Goal: Task Accomplishment & Management: Complete application form

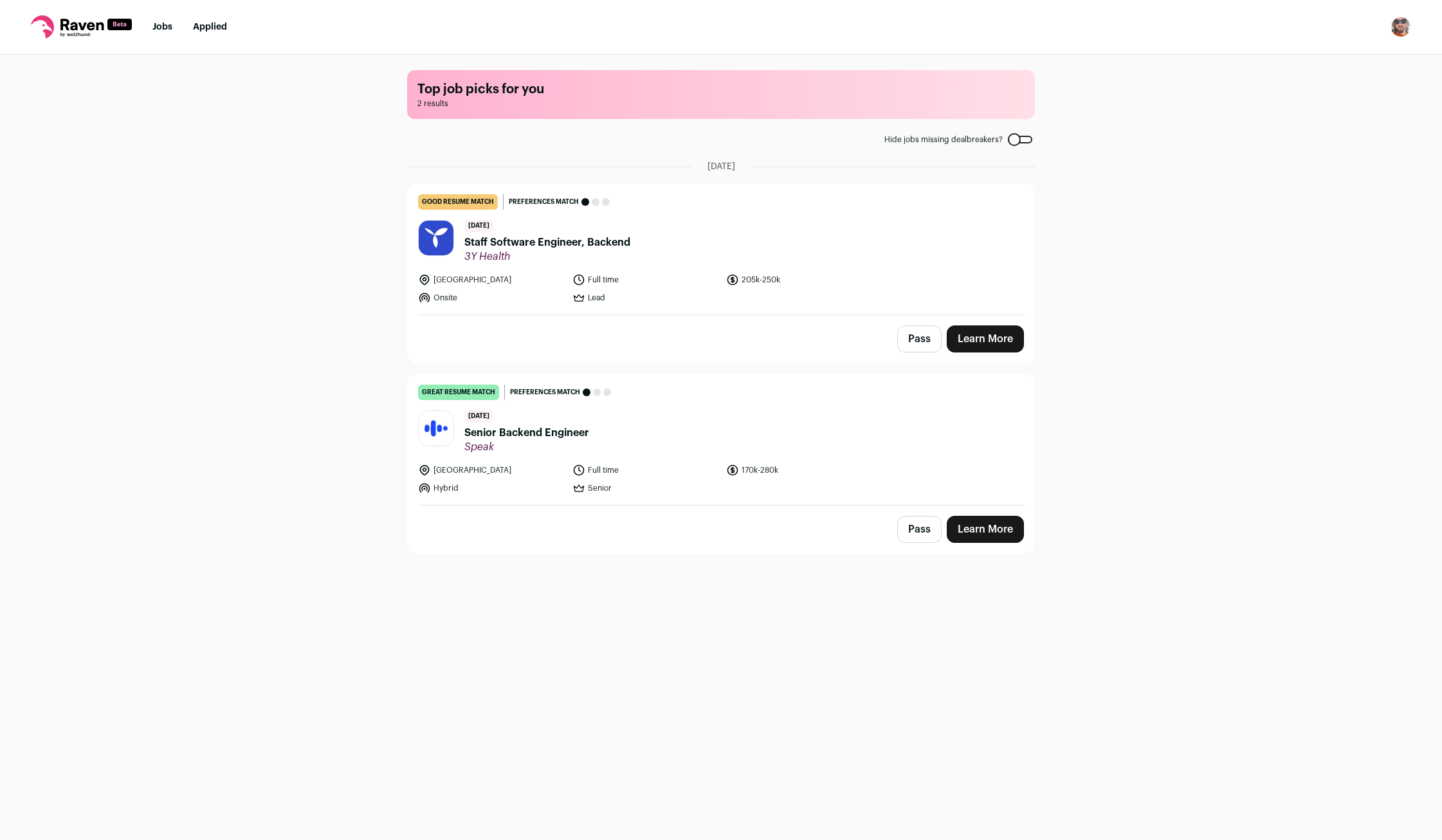
click at [550, 245] on span "Staff Software Engineer, Backend" at bounding box center [547, 242] width 166 height 15
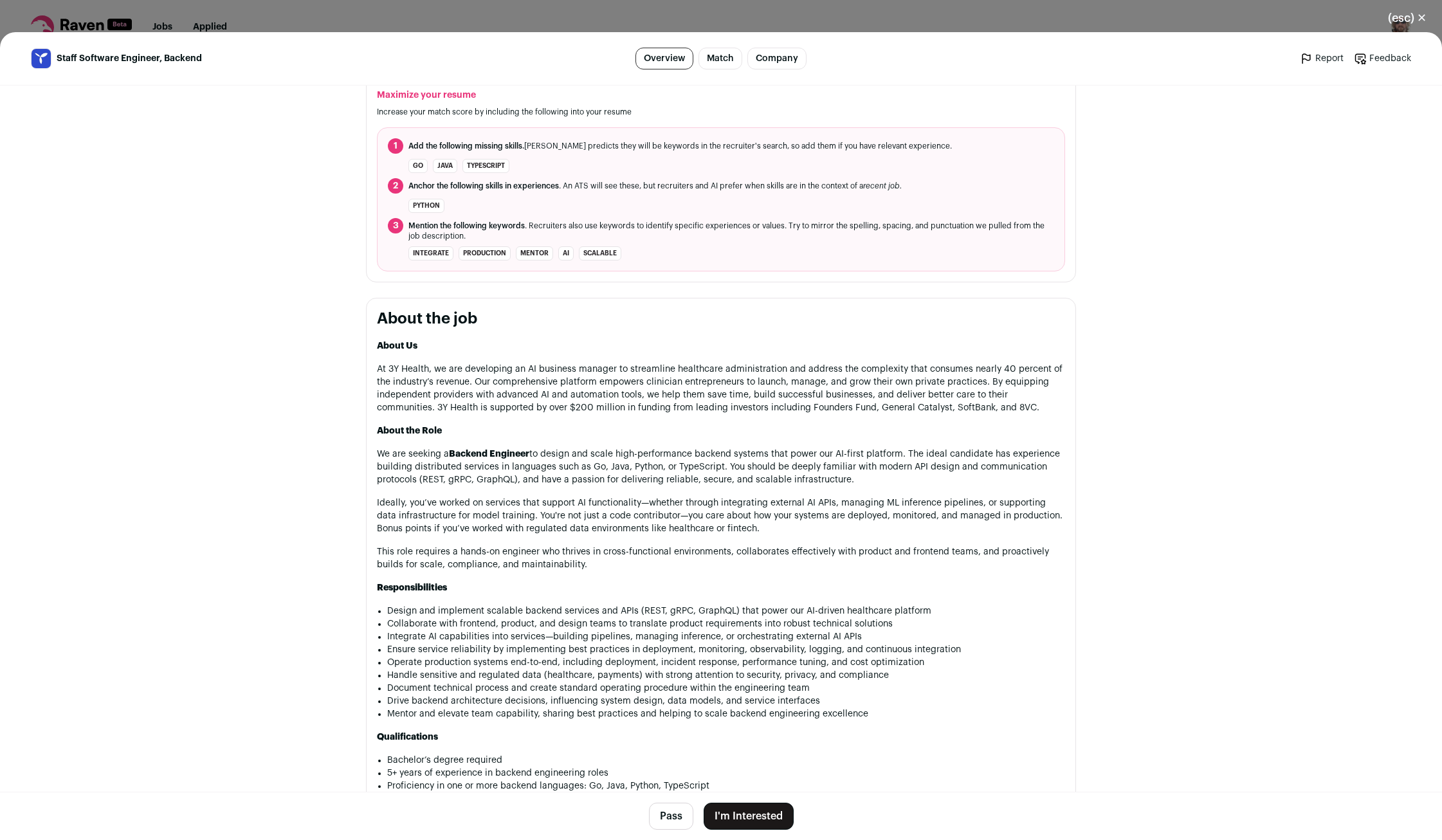
scroll to position [509, 0]
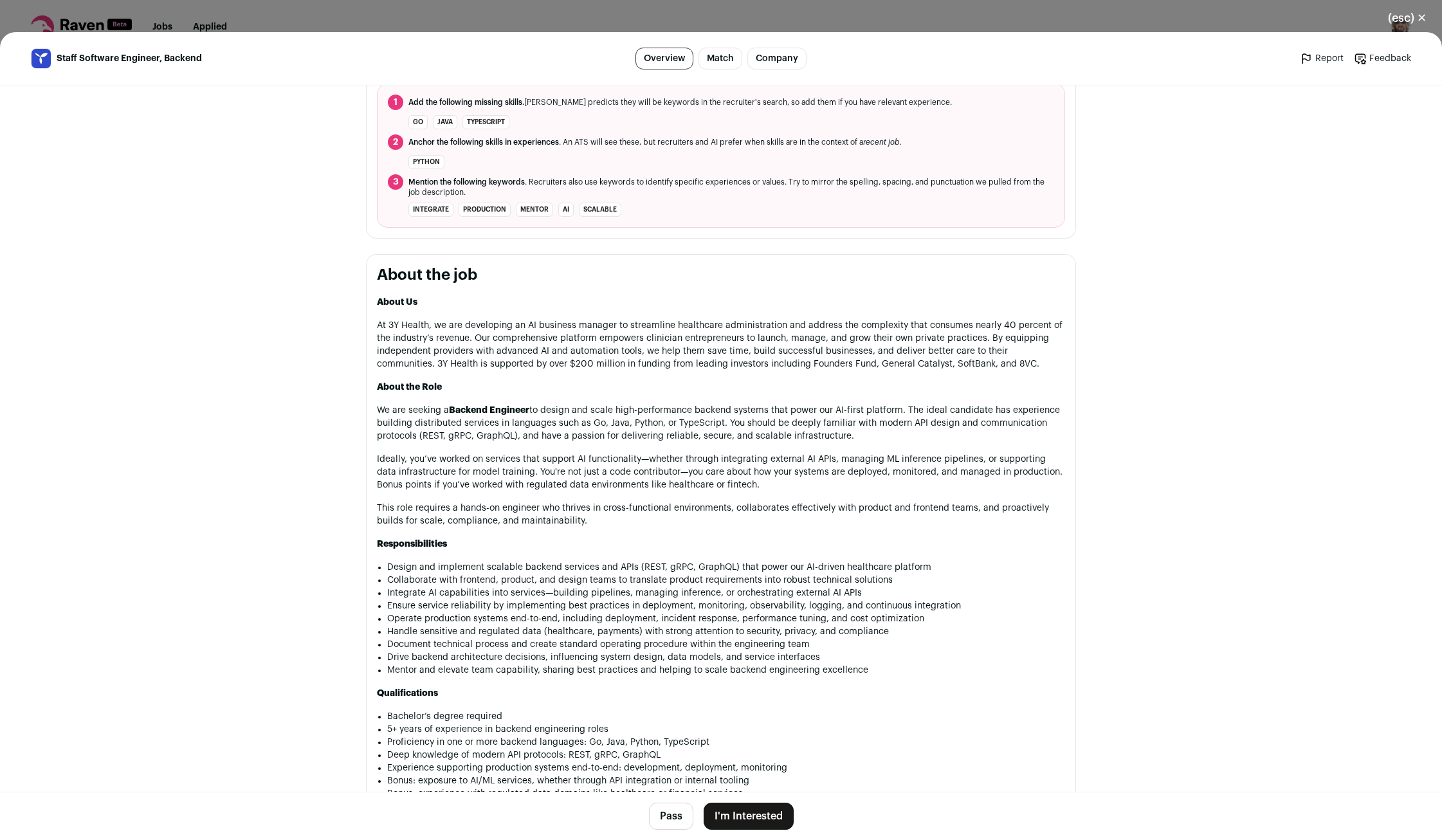
click at [677, 825] on button "Pass" at bounding box center [671, 816] width 45 height 27
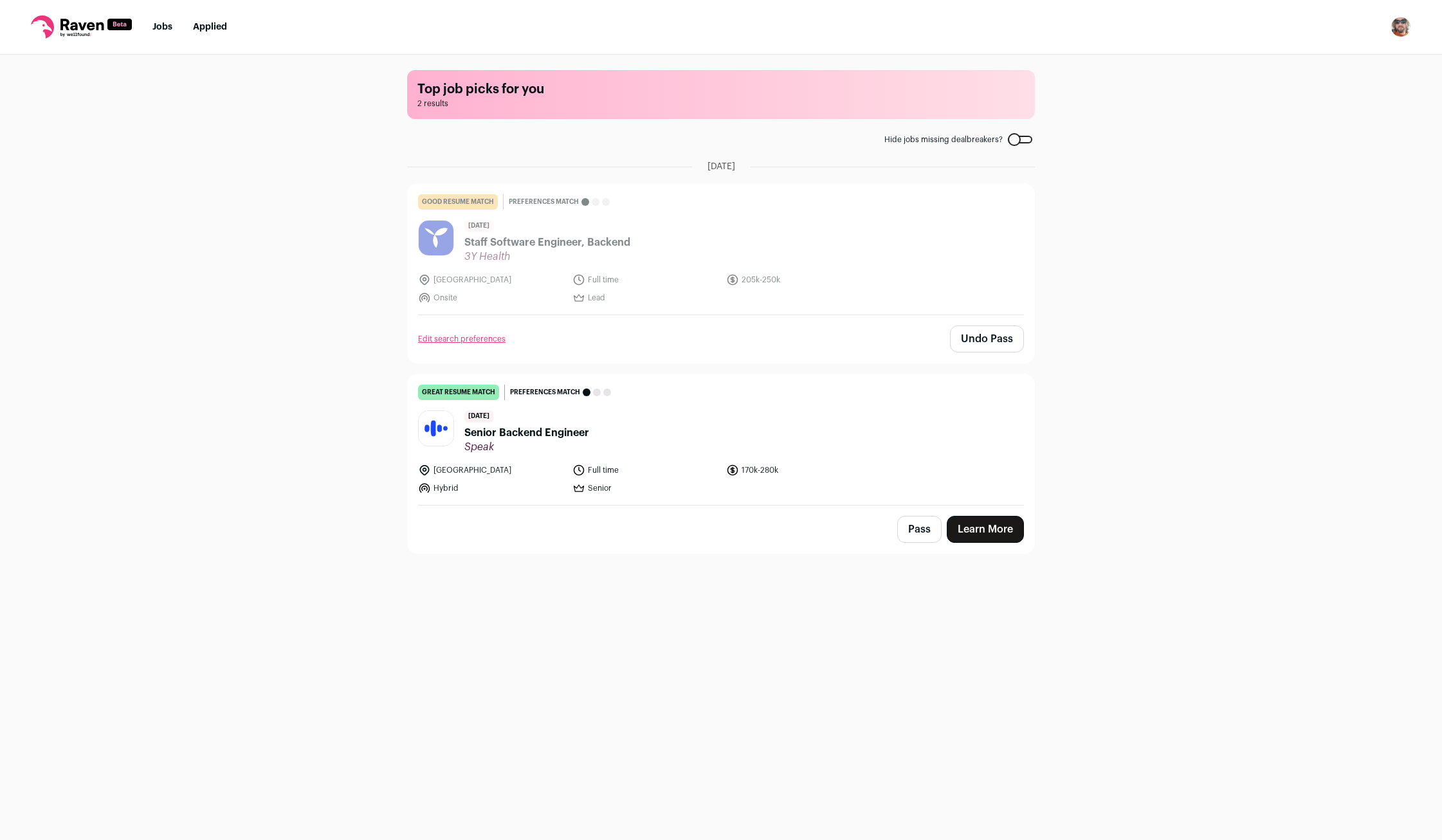
click at [534, 437] on span "Senior Backend Engineer" at bounding box center [526, 433] width 124 height 15
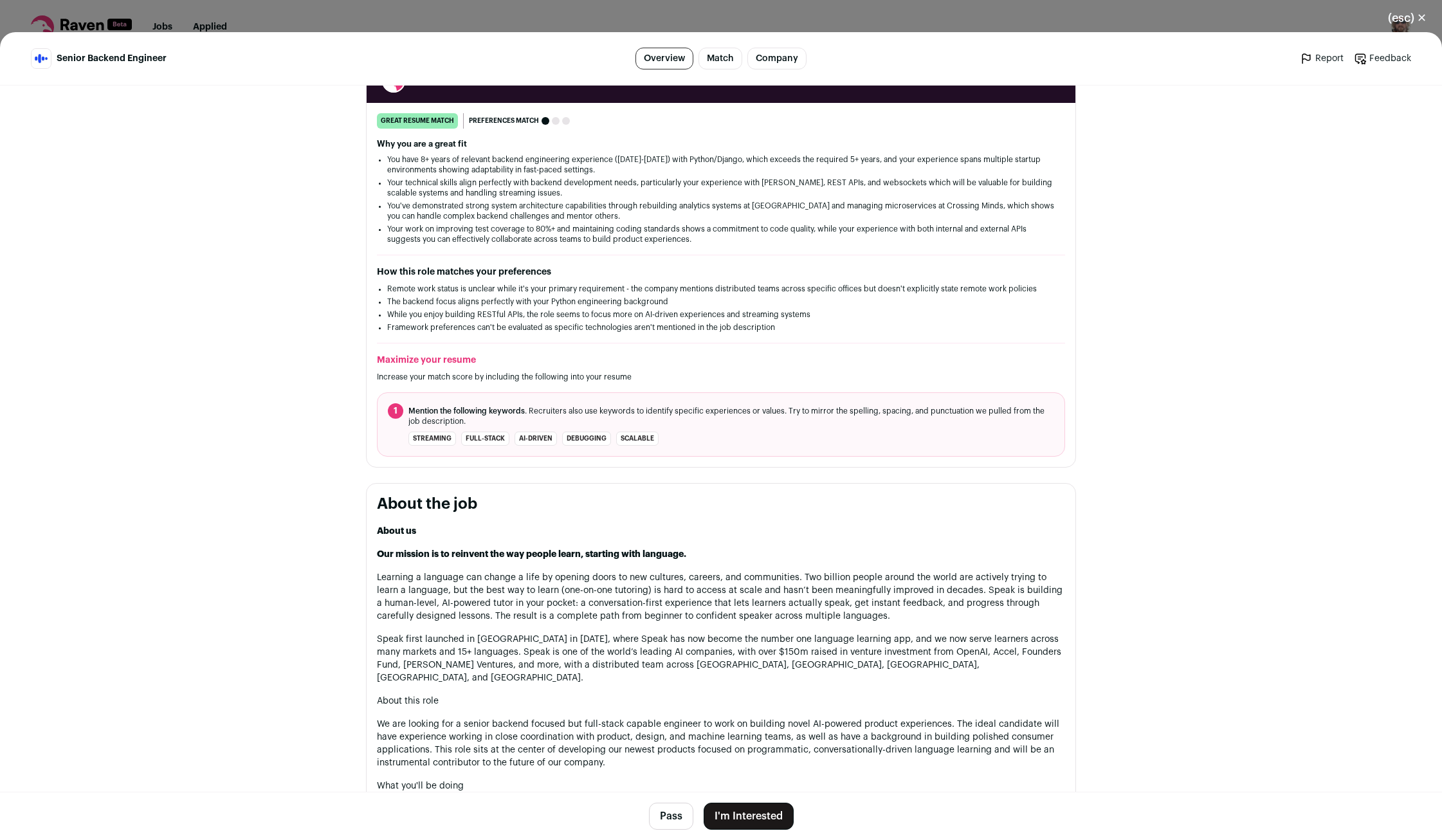
scroll to position [255, 0]
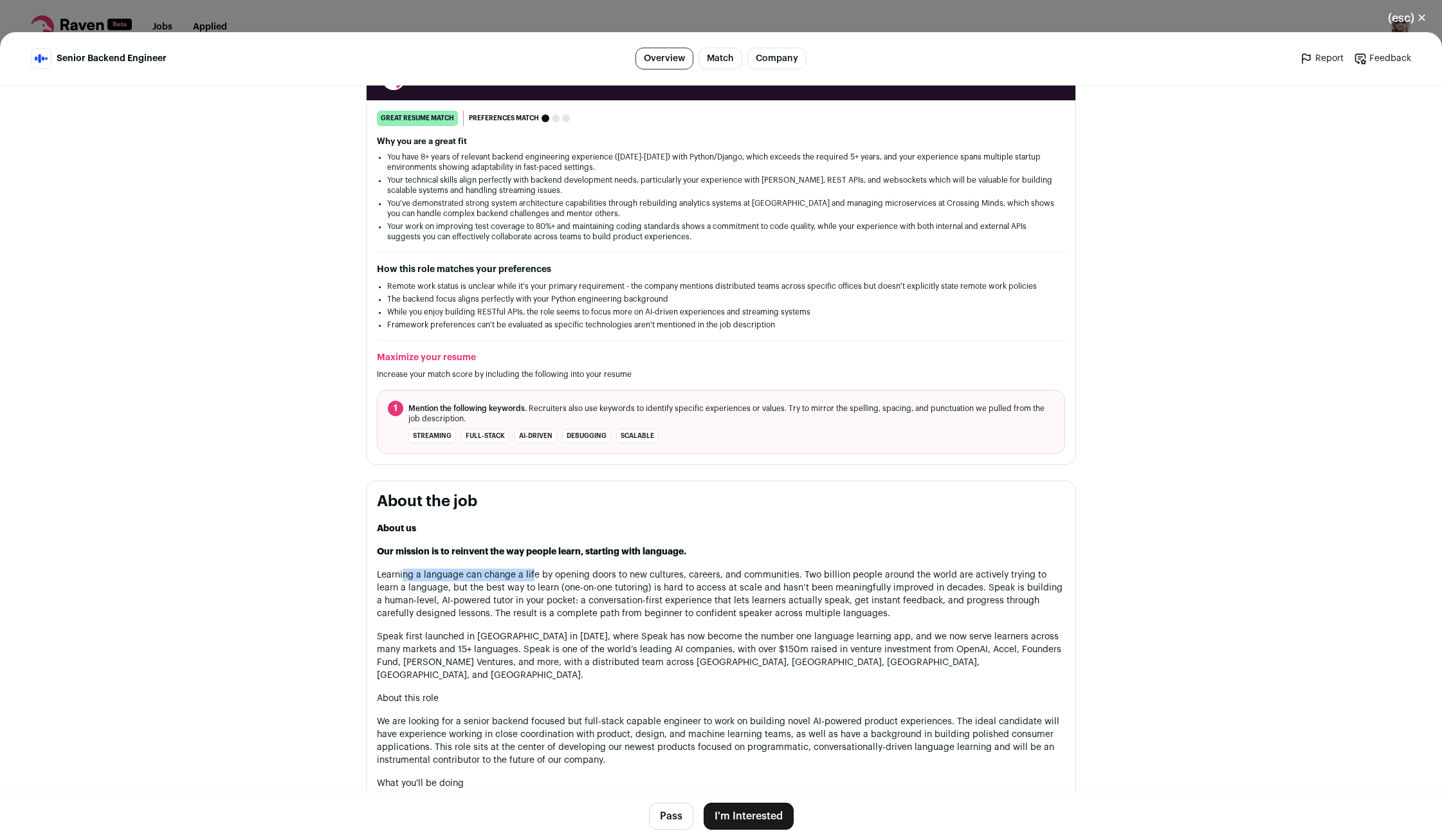
drag, startPoint x: 404, startPoint y: 577, endPoint x: 536, endPoint y: 581, distance: 132.1
click at [534, 581] on p "Learning a language can change a life by opening doors to new cultures, careers…" at bounding box center [721, 594] width 688 height 51
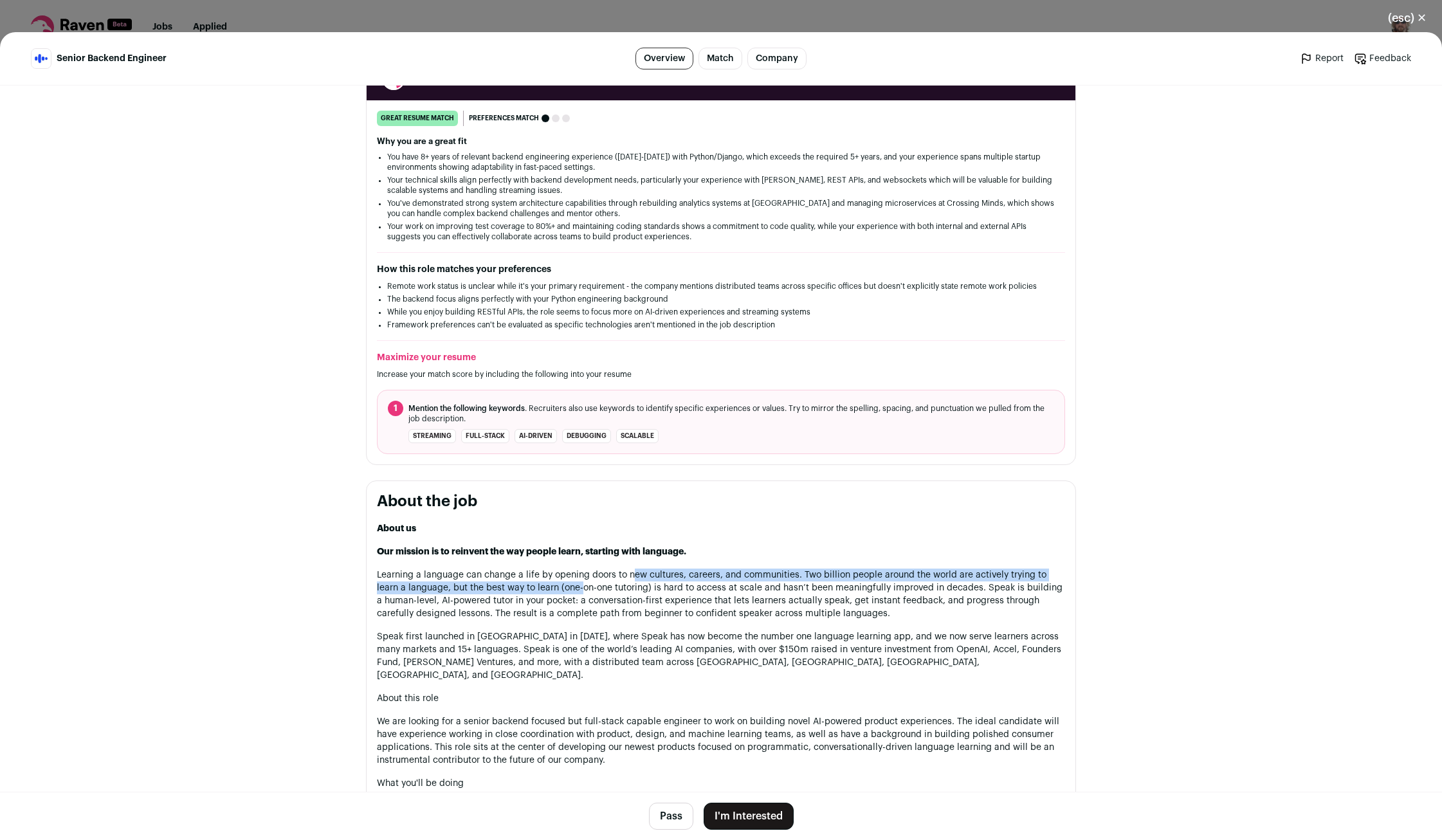
drag, startPoint x: 557, startPoint y: 584, endPoint x: 642, endPoint y: 580, distance: 85.1
click at [640, 580] on p "Learning a language can change a life by opening doors to new cultures, careers…" at bounding box center [721, 594] width 688 height 51
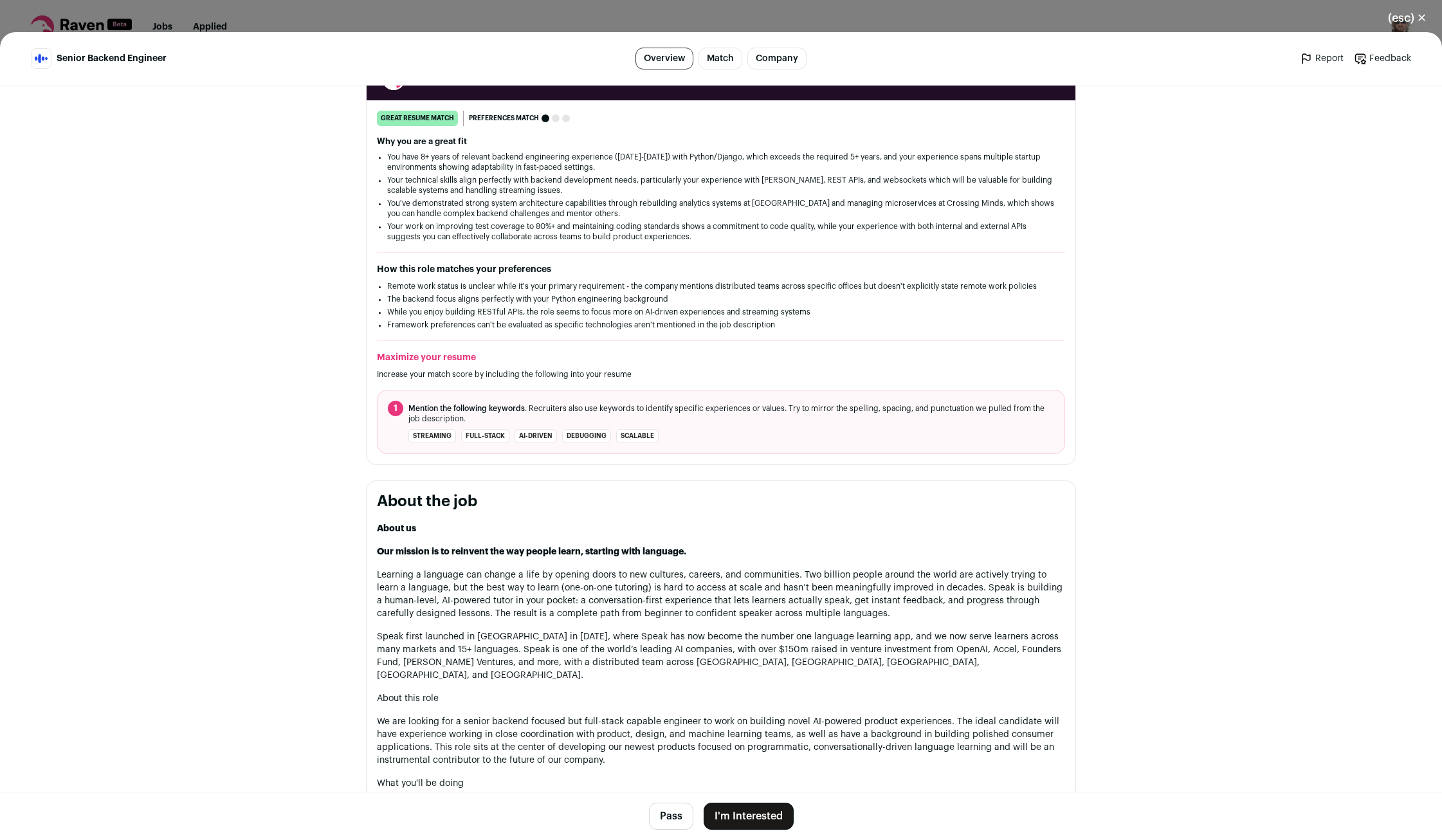
click at [601, 580] on p "Learning a language can change a life by opening doors to new cultures, careers…" at bounding box center [721, 594] width 688 height 51
drag, startPoint x: 567, startPoint y: 574, endPoint x: 643, endPoint y: 577, distance: 76.1
click at [636, 575] on p "Learning a language can change a life by opening doors to new cultures, careers…" at bounding box center [721, 594] width 688 height 51
drag, startPoint x: 845, startPoint y: 577, endPoint x: 880, endPoint y: 578, distance: 35.0
click at [855, 577] on p "Learning a language can change a life by opening doors to new cultures, careers…" at bounding box center [721, 594] width 688 height 51
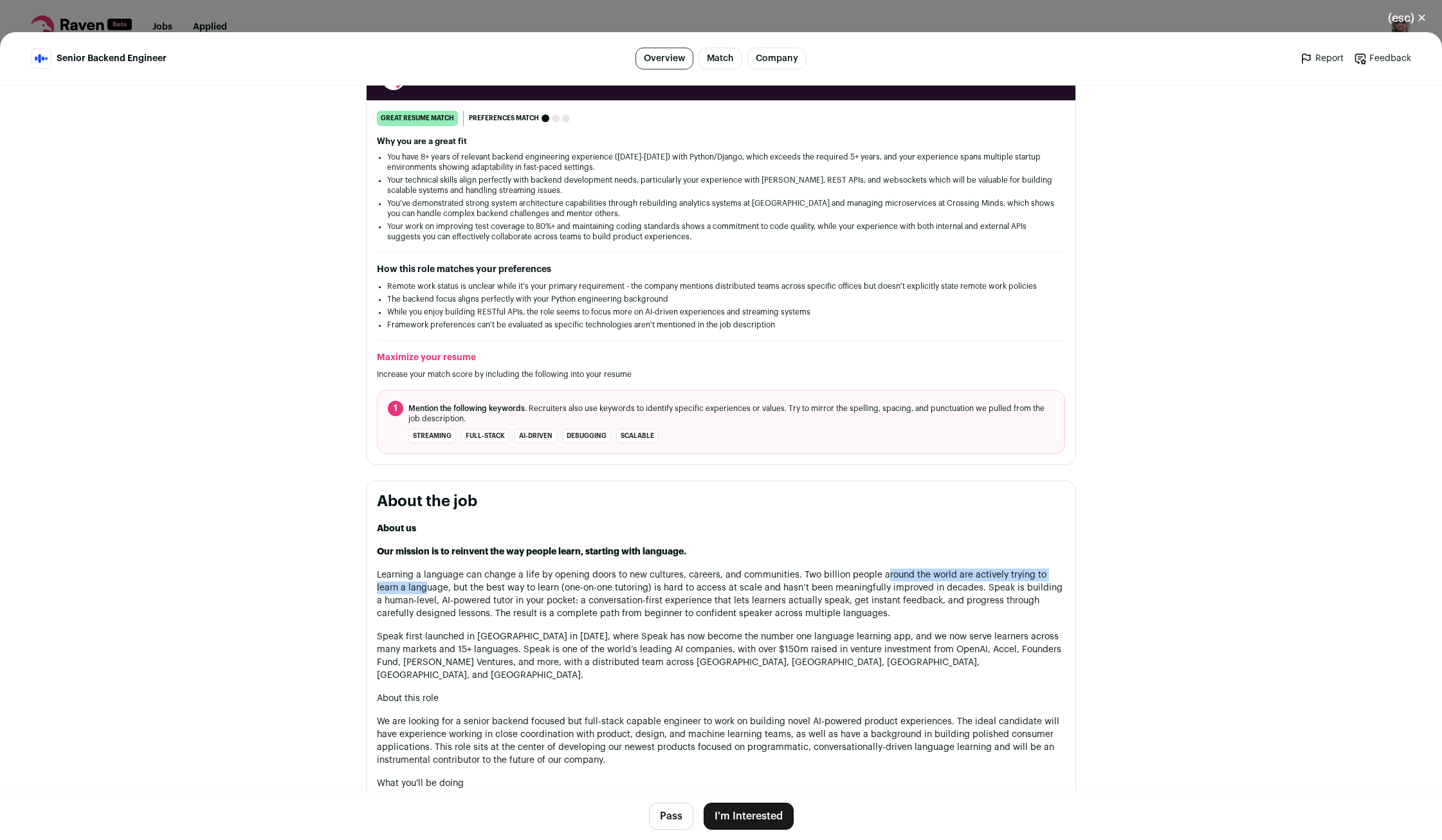
drag, startPoint x: 928, startPoint y: 579, endPoint x: 403, endPoint y: 593, distance: 525.2
click at [403, 593] on p "Learning a language can change a life by opening doors to new cultures, careers…" at bounding box center [721, 594] width 688 height 51
drag, startPoint x: 502, startPoint y: 591, endPoint x: 740, endPoint y: 589, distance: 238.0
click at [730, 589] on p "Learning a language can change a life by opening doors to new cultures, careers…" at bounding box center [721, 594] width 688 height 51
drag, startPoint x: 826, startPoint y: 592, endPoint x: 926, endPoint y: 591, distance: 100.0
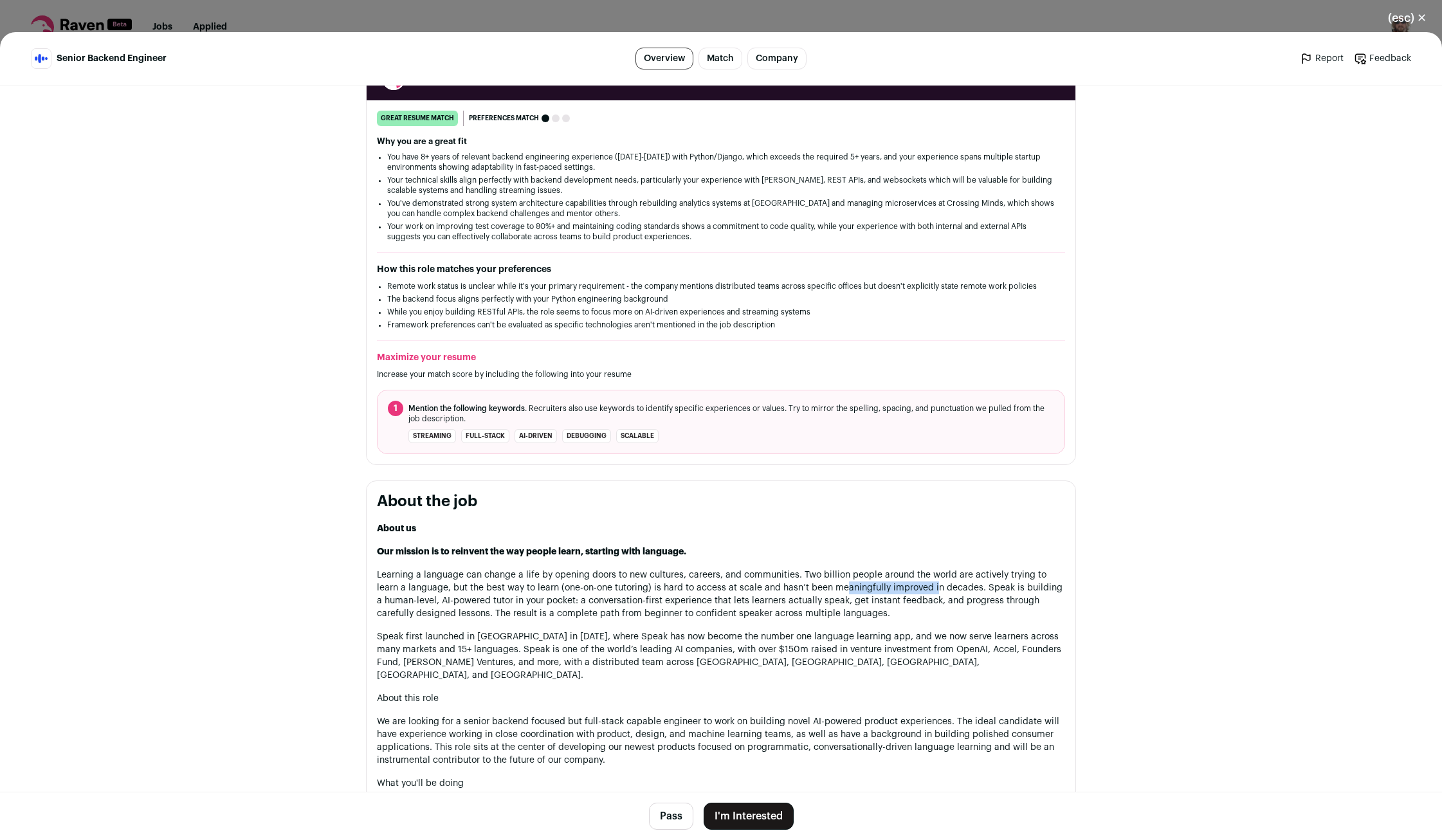
click at [916, 591] on p "Learning a language can change a life by opening doors to new cultures, careers…" at bounding box center [721, 594] width 688 height 51
drag, startPoint x: 429, startPoint y: 638, endPoint x: 572, endPoint y: 643, distance: 143.1
click at [561, 643] on p "Speak first launched in South Korea in 2019, where Speak has now become the num…" at bounding box center [721, 655] width 688 height 51
drag, startPoint x: 692, startPoint y: 654, endPoint x: 774, endPoint y: 657, distance: 82.1
click at [769, 657] on p "Speak first launched in South Korea in 2019, where Speak has now become the num…" at bounding box center [721, 655] width 688 height 51
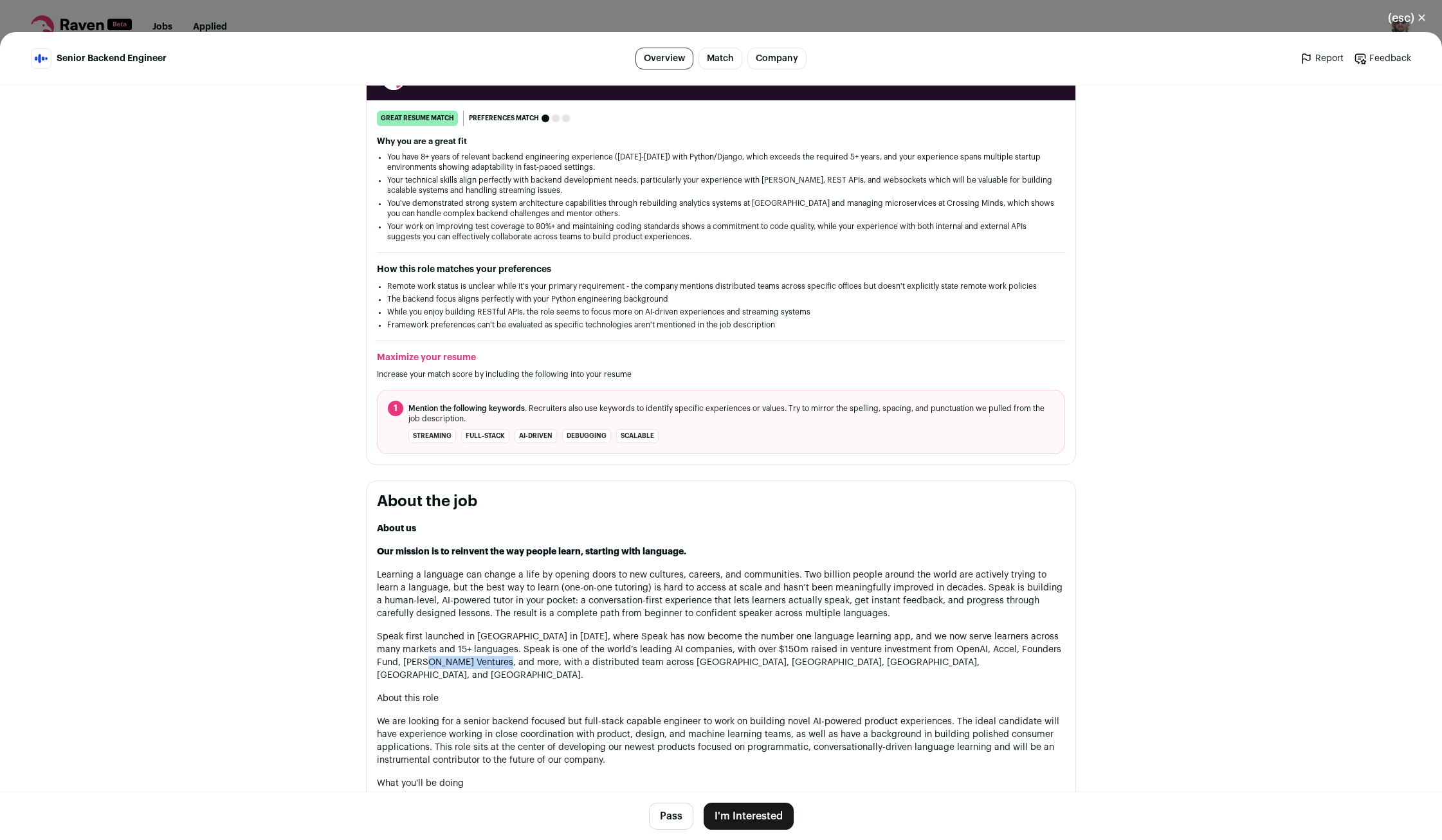
drag, startPoint x: 435, startPoint y: 663, endPoint x: 507, endPoint y: 663, distance: 72.0
click at [507, 663] on p "Speak first launched in South Korea in 2019, where Speak has now become the num…" at bounding box center [721, 655] width 688 height 51
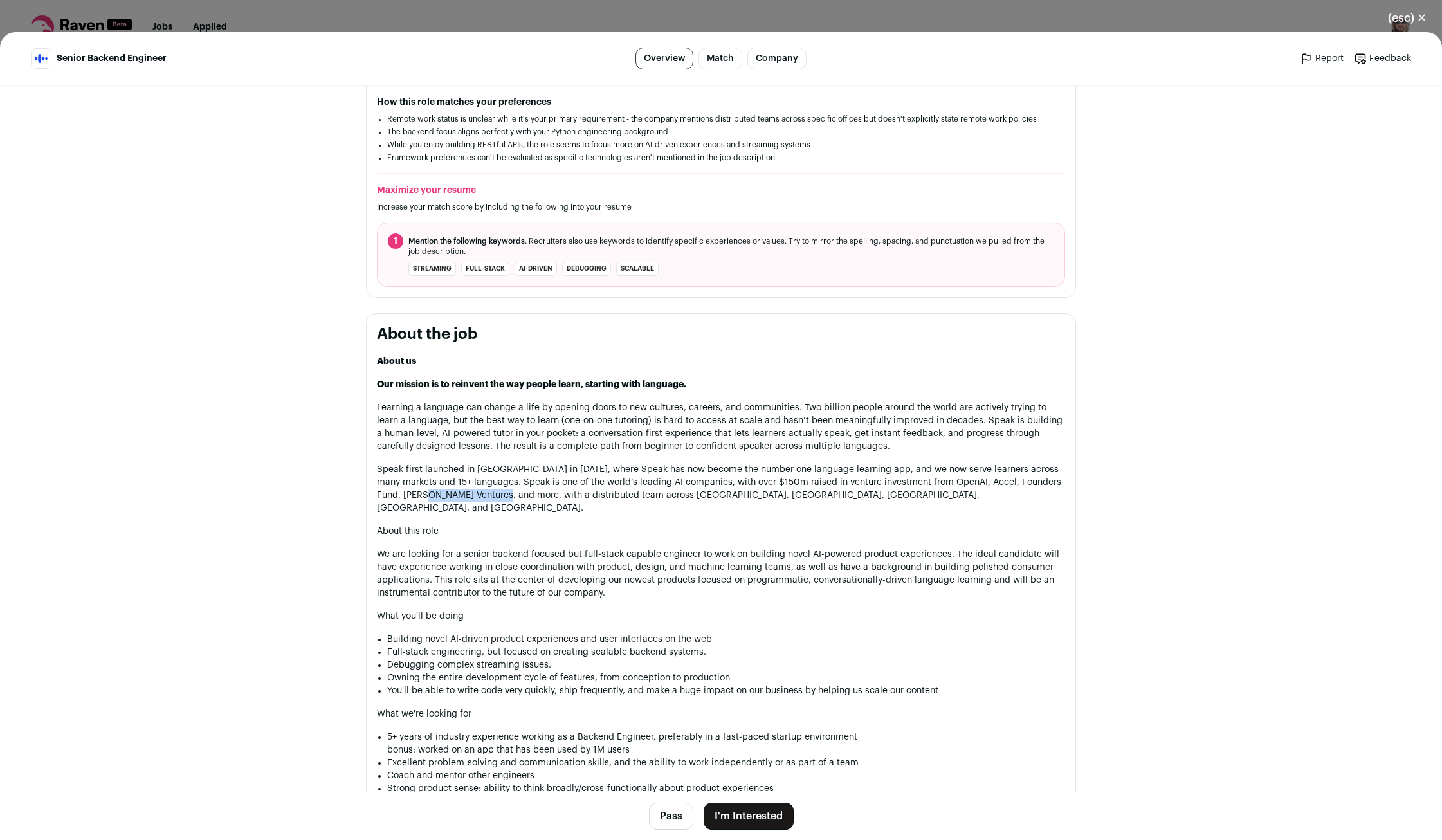
scroll to position [424, 0]
drag, startPoint x: 517, startPoint y: 540, endPoint x: 571, endPoint y: 540, distance: 54.0
click at [553, 546] on p "We are looking for a senior backend focused but full-stack capable engineer to …" at bounding box center [721, 571] width 688 height 51
drag, startPoint x: 694, startPoint y: 542, endPoint x: 719, endPoint y: 542, distance: 25.0
click at [719, 546] on p "We are looking for a senior backend focused but full-stack capable engineer to …" at bounding box center [721, 571] width 688 height 51
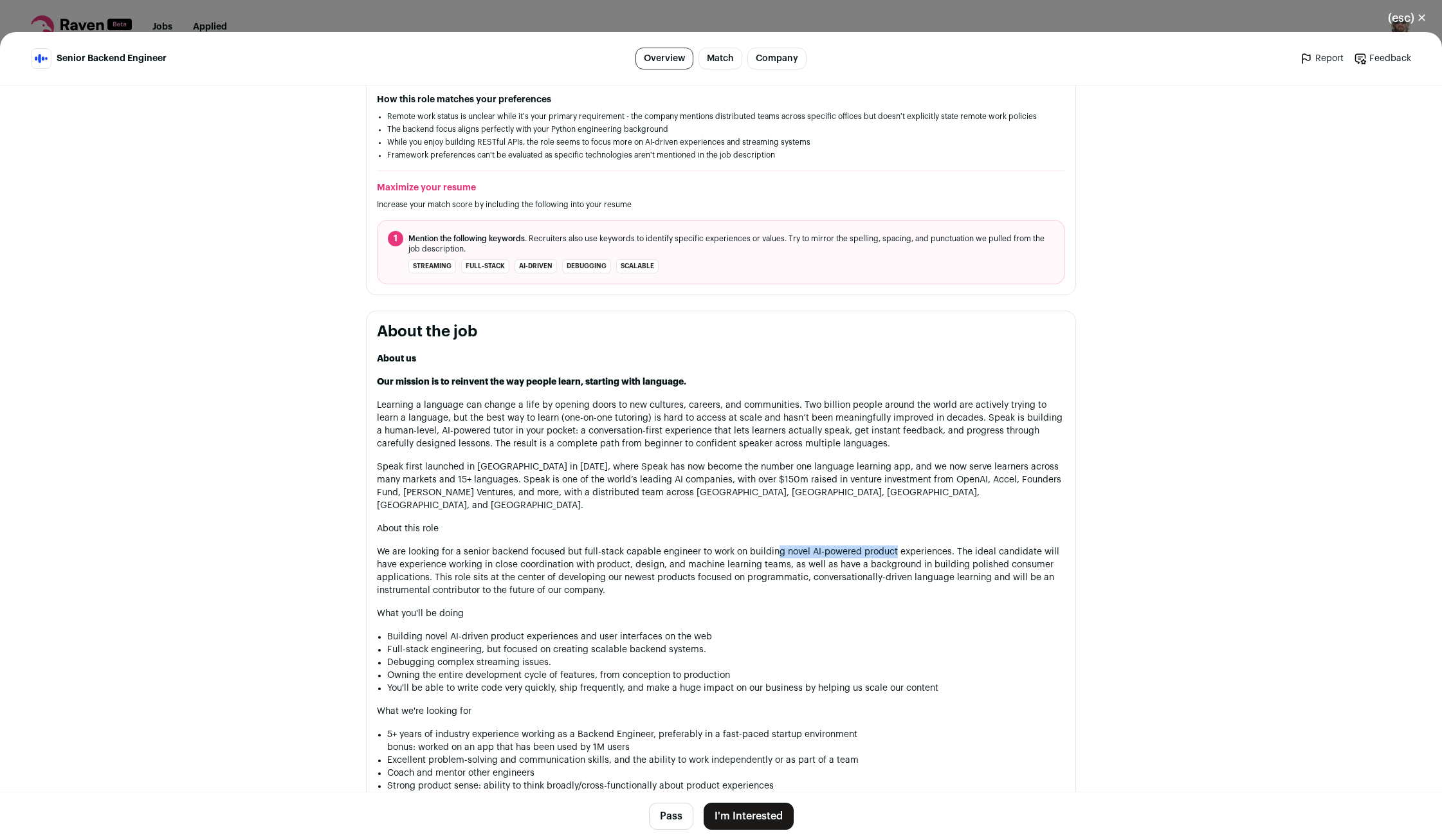
drag, startPoint x: 860, startPoint y: 542, endPoint x: 900, endPoint y: 542, distance: 40.0
click at [898, 546] on p "We are looking for a senior backend focused but full-stack capable engineer to …" at bounding box center [721, 571] width 688 height 51
drag, startPoint x: 973, startPoint y: 541, endPoint x: 541, endPoint y: 554, distance: 432.2
click at [541, 554] on p "We are looking for a senior backend focused but full-stack capable engineer to …" at bounding box center [721, 571] width 688 height 51
drag, startPoint x: 649, startPoint y: 554, endPoint x: 765, endPoint y: 554, distance: 116.0
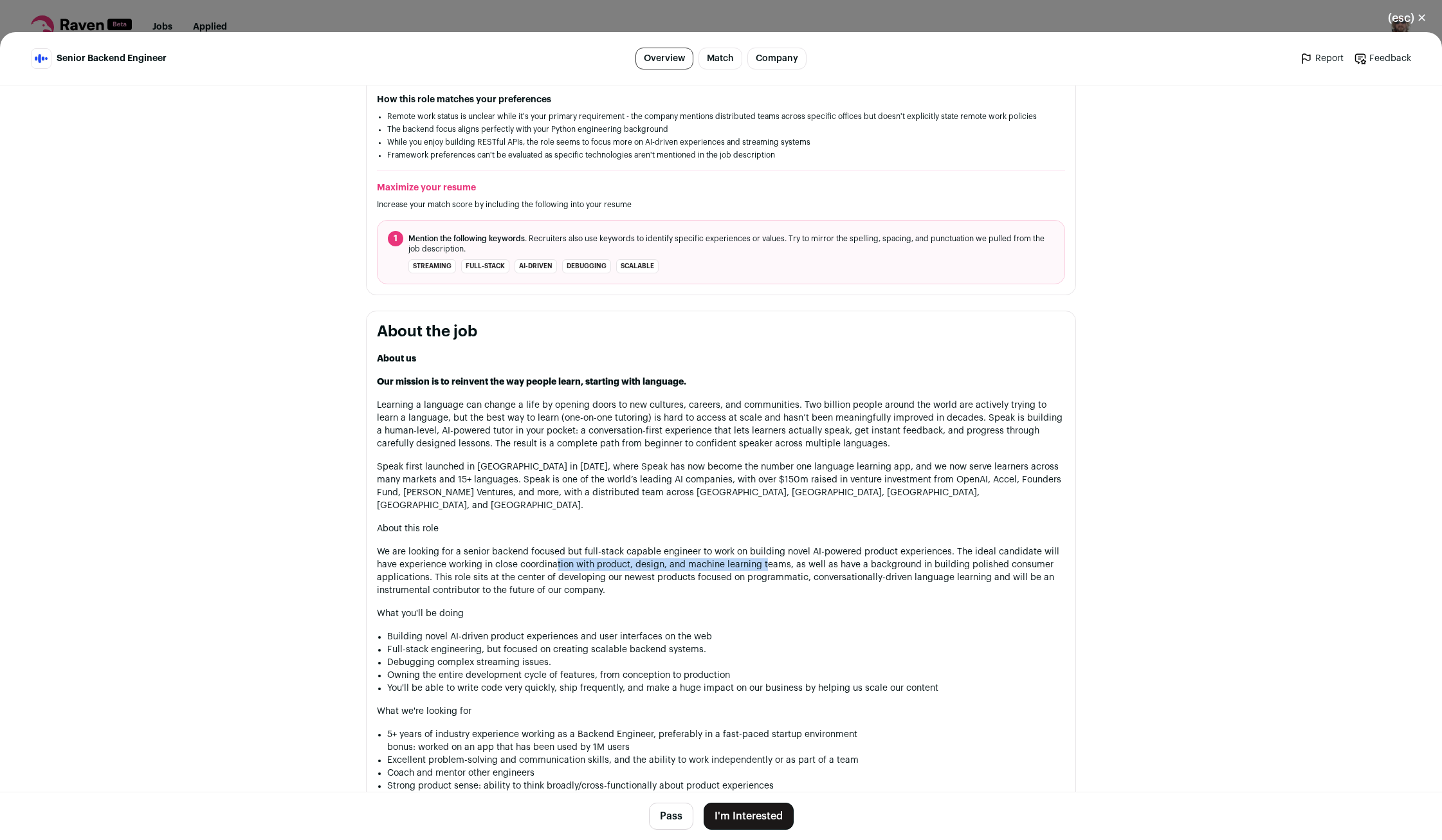
click at [765, 554] on p "We are looking for a senior backend focused but full-stack capable engineer to …" at bounding box center [721, 571] width 688 height 51
drag, startPoint x: 923, startPoint y: 555, endPoint x: 966, endPoint y: 558, distance: 43.1
click at [965, 558] on p "We are looking for a senior backend focused but full-stack capable engineer to …" at bounding box center [721, 571] width 688 height 51
drag, startPoint x: 993, startPoint y: 558, endPoint x: 438, endPoint y: 564, distance: 555.0
click at [438, 564] on p "We are looking for a senior backend focused but full-stack capable engineer to …" at bounding box center [721, 571] width 688 height 51
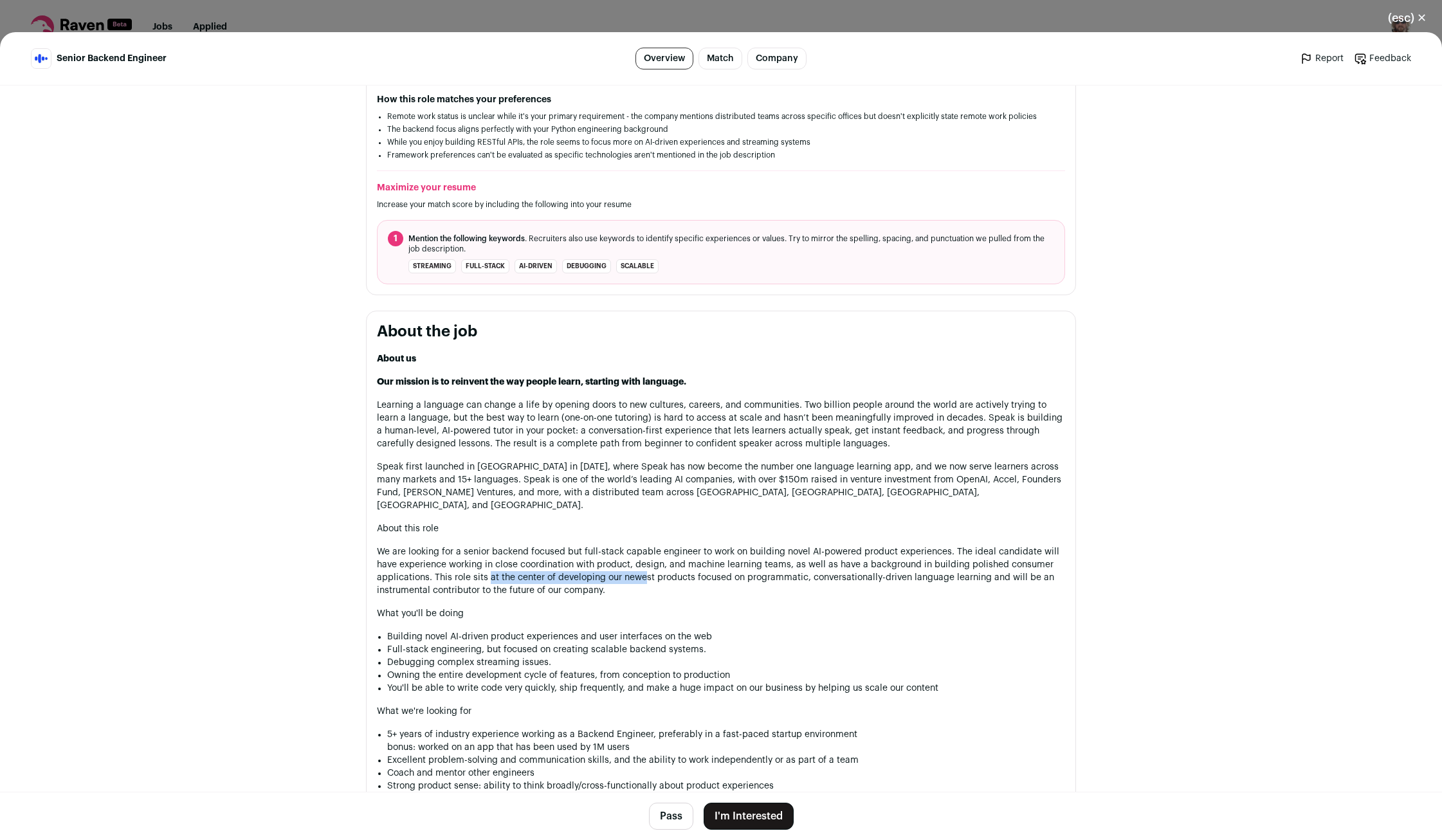
drag, startPoint x: 543, startPoint y: 566, endPoint x: 656, endPoint y: 572, distance: 113.2
click at [646, 572] on p "We are looking for a senior backend focused but full-stack capable engineer to …" at bounding box center [721, 571] width 688 height 51
drag, startPoint x: 682, startPoint y: 568, endPoint x: 860, endPoint y: 572, distance: 178.0
click at [847, 571] on p "We are looking for a senior backend focused but full-stack capable engineer to …" at bounding box center [721, 571] width 688 height 51
drag, startPoint x: 464, startPoint y: 576, endPoint x: 586, endPoint y: 582, distance: 122.1
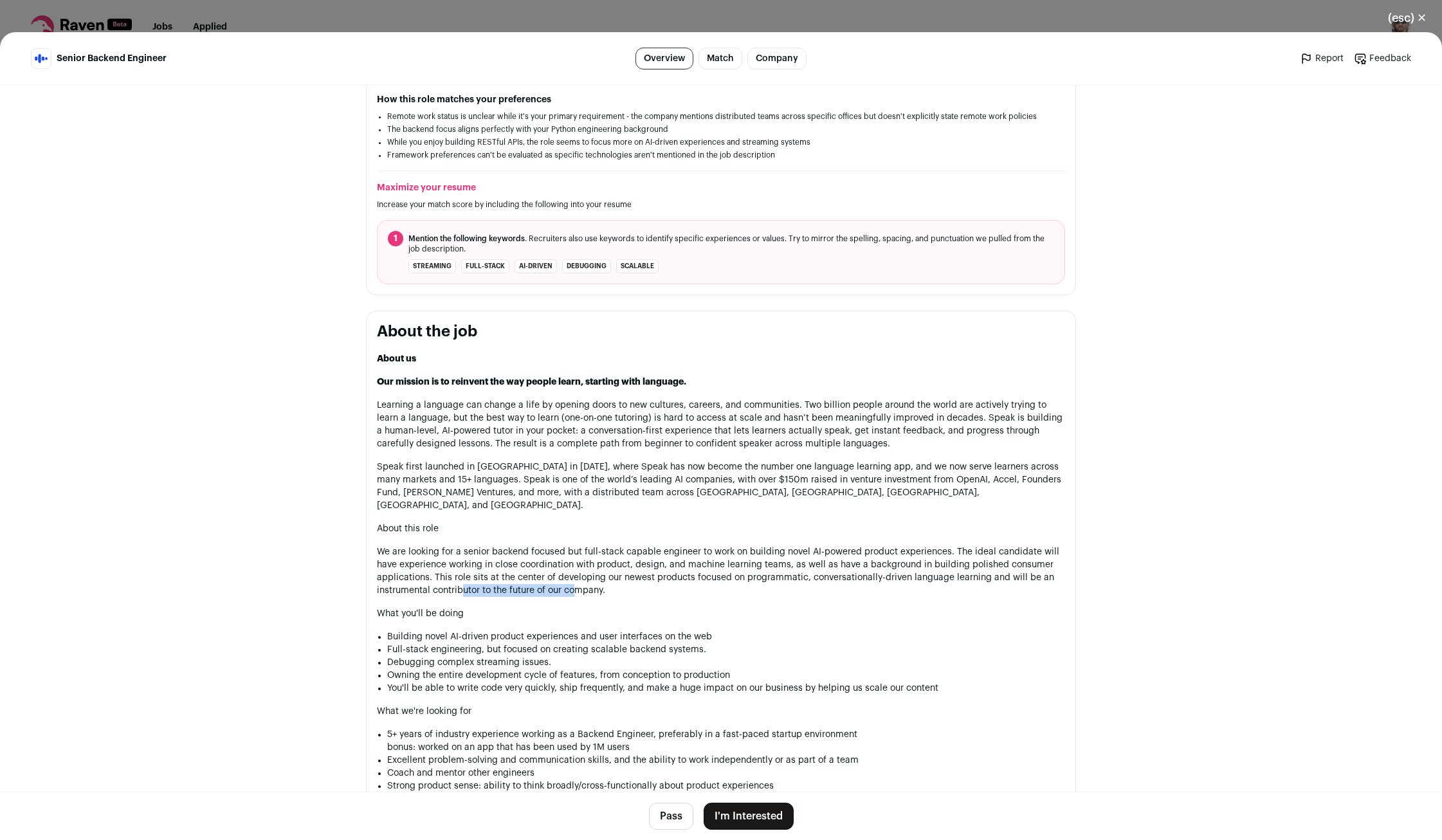
click at [586, 582] on p "We are looking for a senior backend focused but full-stack capable engineer to …" at bounding box center [721, 571] width 688 height 51
drag, startPoint x: 525, startPoint y: 624, endPoint x: 555, endPoint y: 627, distance: 30.1
click at [554, 630] on li "Building novel AI-driven product experiences and user interfaces on the web" at bounding box center [726, 637] width 678 height 13
drag, startPoint x: 408, startPoint y: 638, endPoint x: 538, endPoint y: 635, distance: 130.0
click at [527, 643] on li "Full-stack engineering, but focused on creating scalable backend systems." at bounding box center [726, 650] width 678 height 13
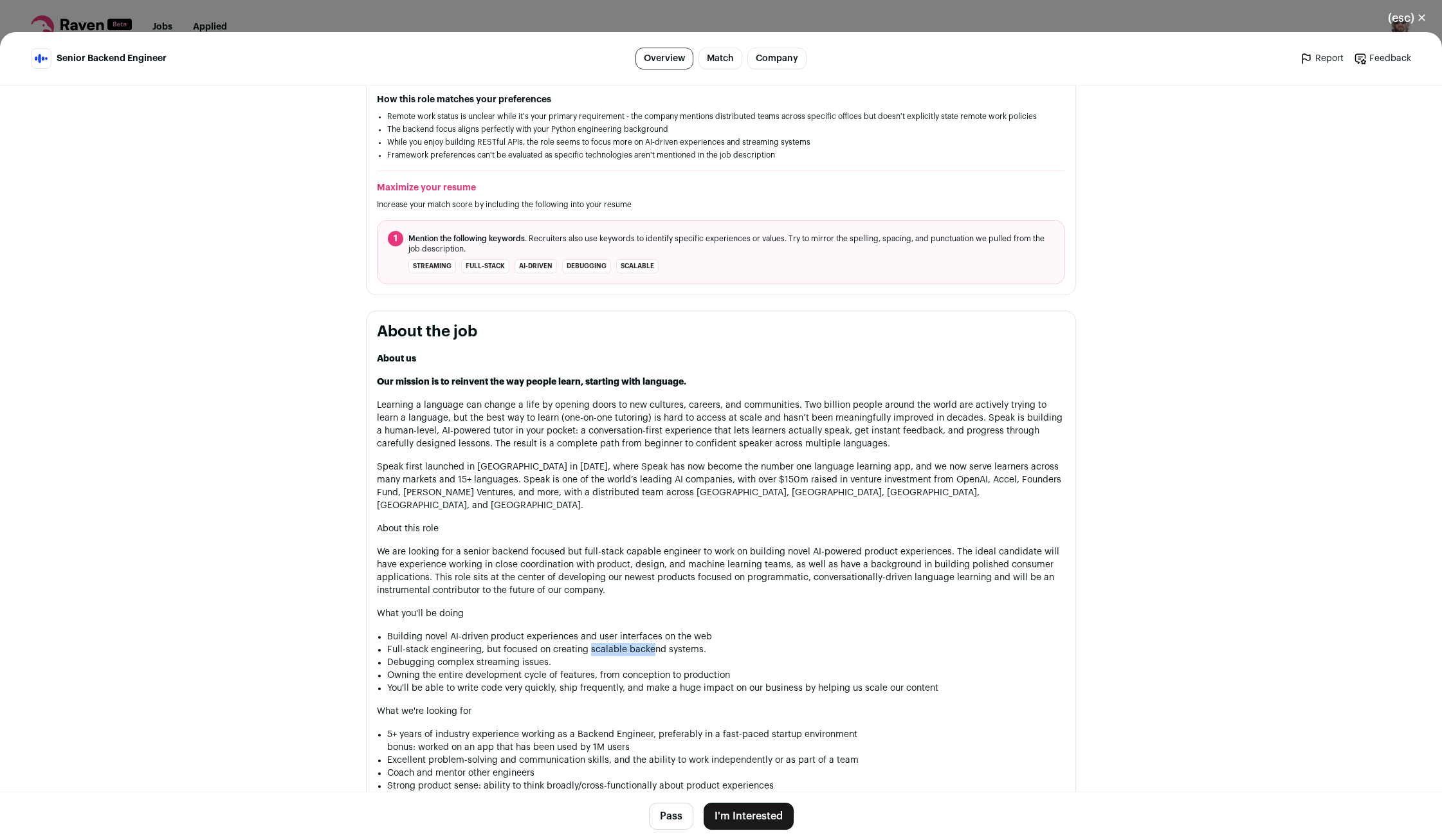
drag, startPoint x: 634, startPoint y: 641, endPoint x: 668, endPoint y: 642, distance: 34.0
click at [654, 643] on li "Full-stack engineering, but focused on creating scalable backend systems." at bounding box center [726, 650] width 678 height 13
drag, startPoint x: 405, startPoint y: 648, endPoint x: 505, endPoint y: 648, distance: 100.0
click at [479, 656] on li "Debugging complex streaming issues." at bounding box center [726, 663] width 678 height 13
drag, startPoint x: 405, startPoint y: 672, endPoint x: 544, endPoint y: 673, distance: 139.0
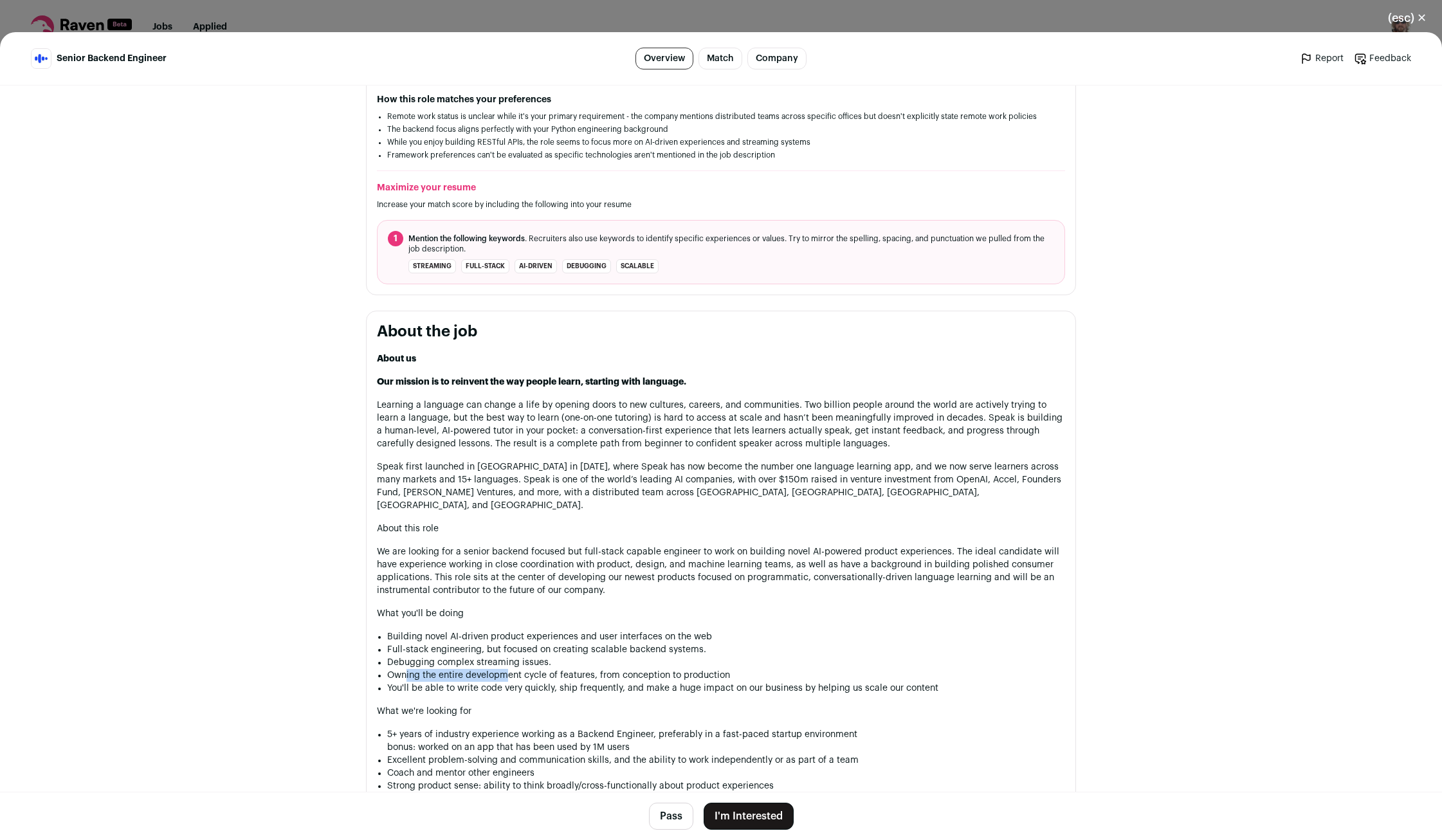
click at [521, 672] on li "Owning the entire development cycle of features, from conception to production" at bounding box center [726, 676] width 678 height 13
drag, startPoint x: 419, startPoint y: 681, endPoint x: 568, endPoint y: 677, distance: 149.1
click at [540, 681] on li "You'll be able to write code very quickly, ship frequently, and make a huge imp…" at bounding box center [726, 688] width 678 height 13
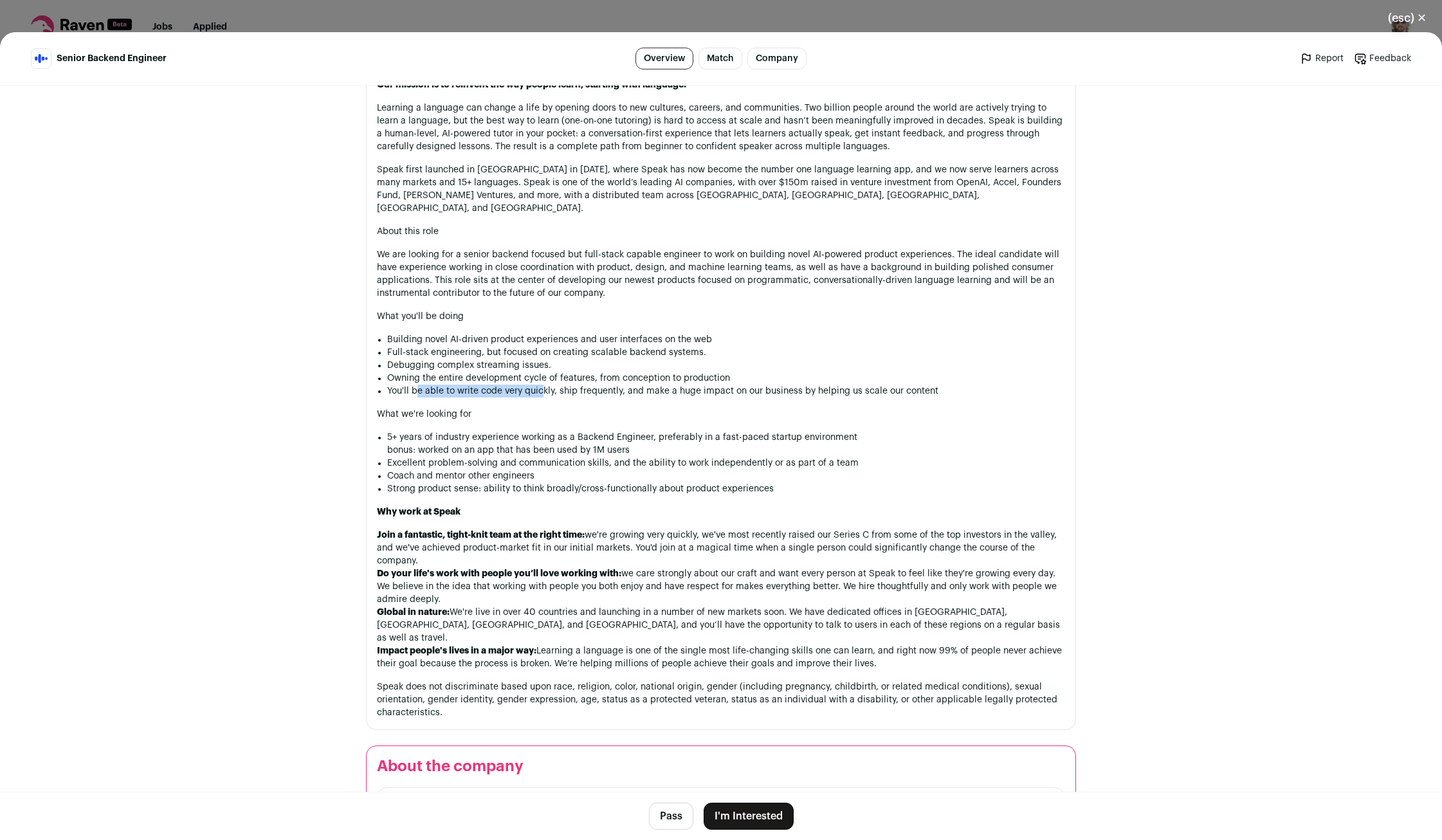
scroll to position [764, 0]
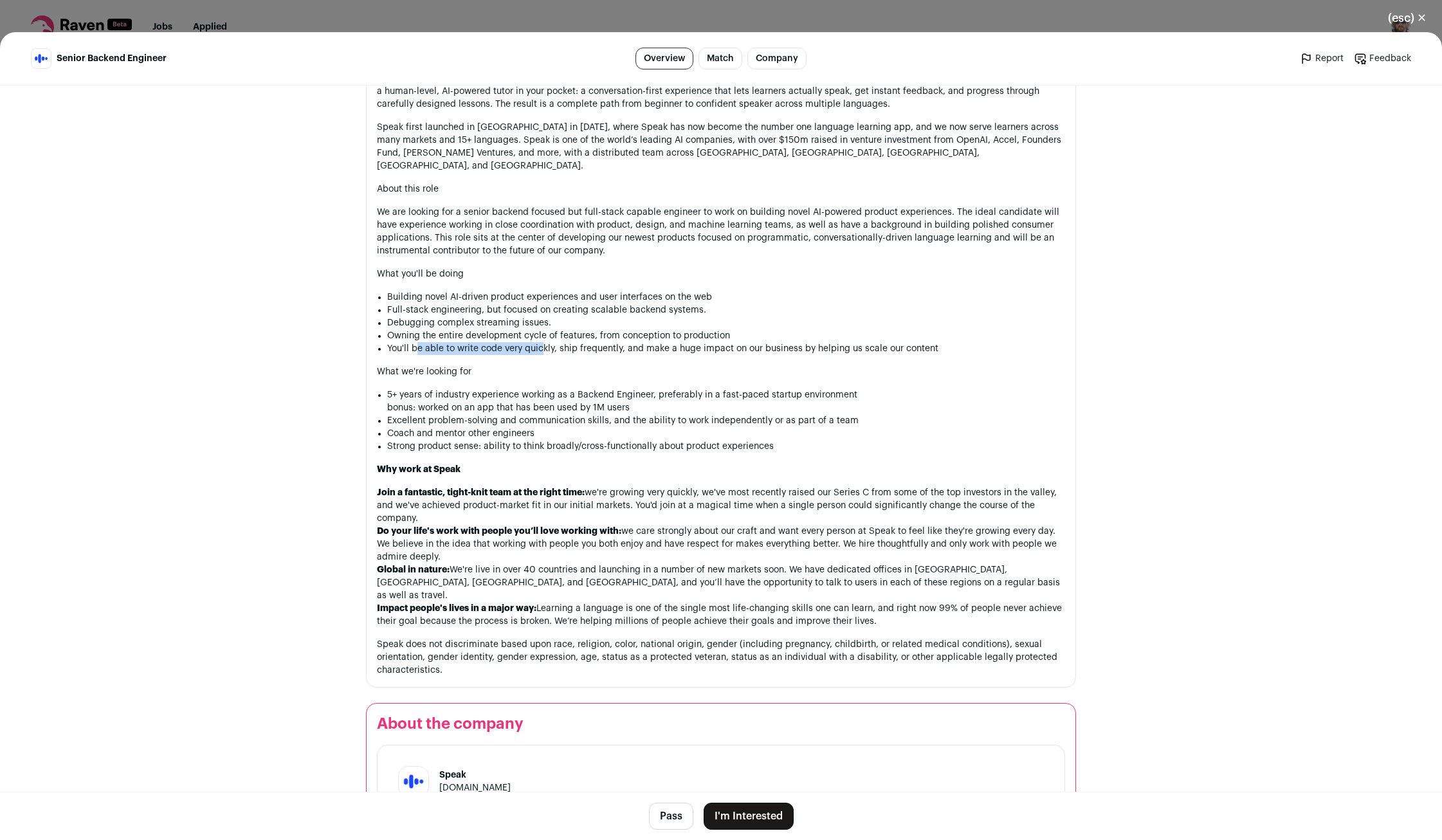
click at [734, 822] on button "I'm Interested" at bounding box center [748, 816] width 90 height 27
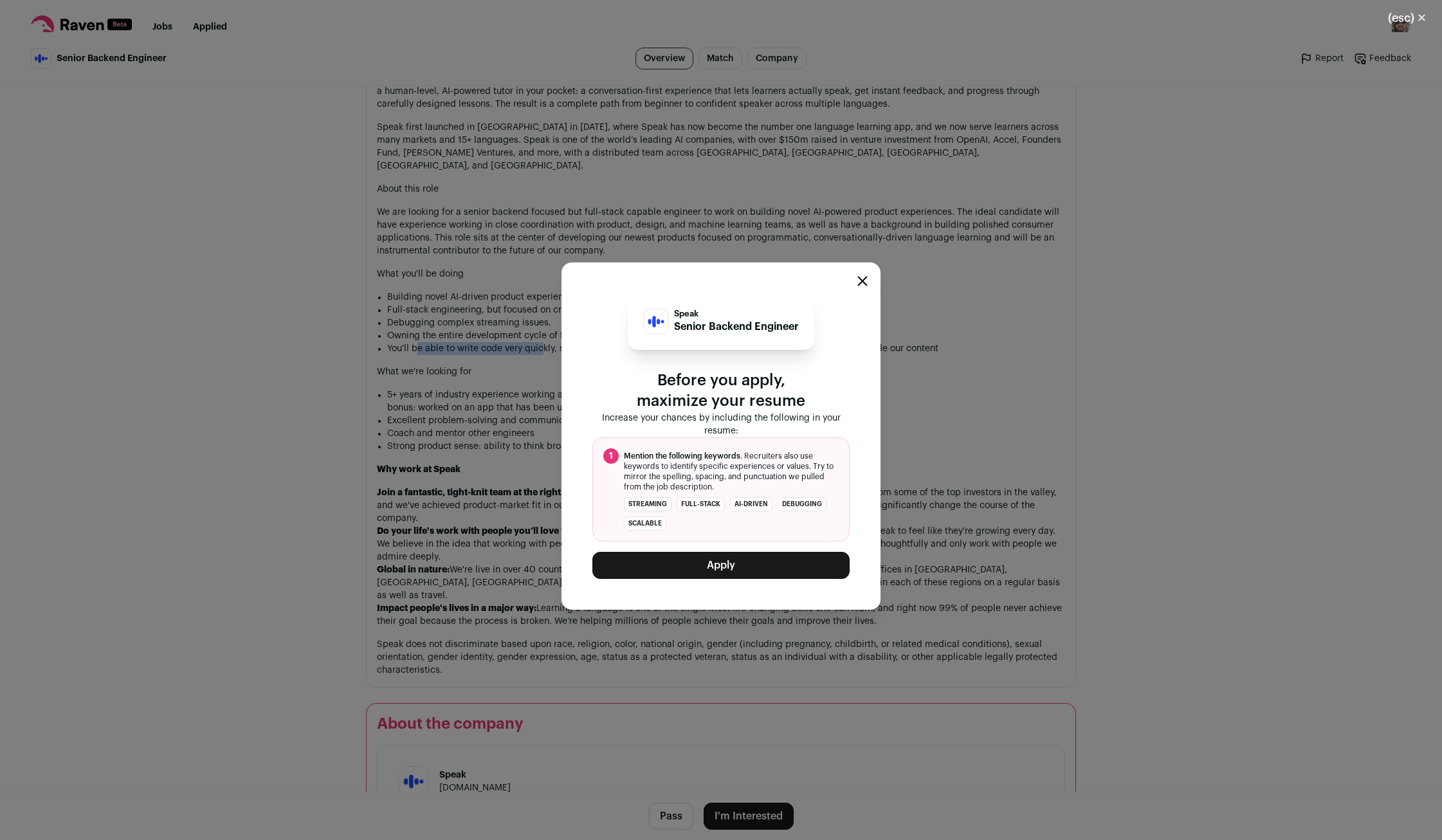
click at [660, 568] on button "Apply" at bounding box center [721, 565] width 257 height 27
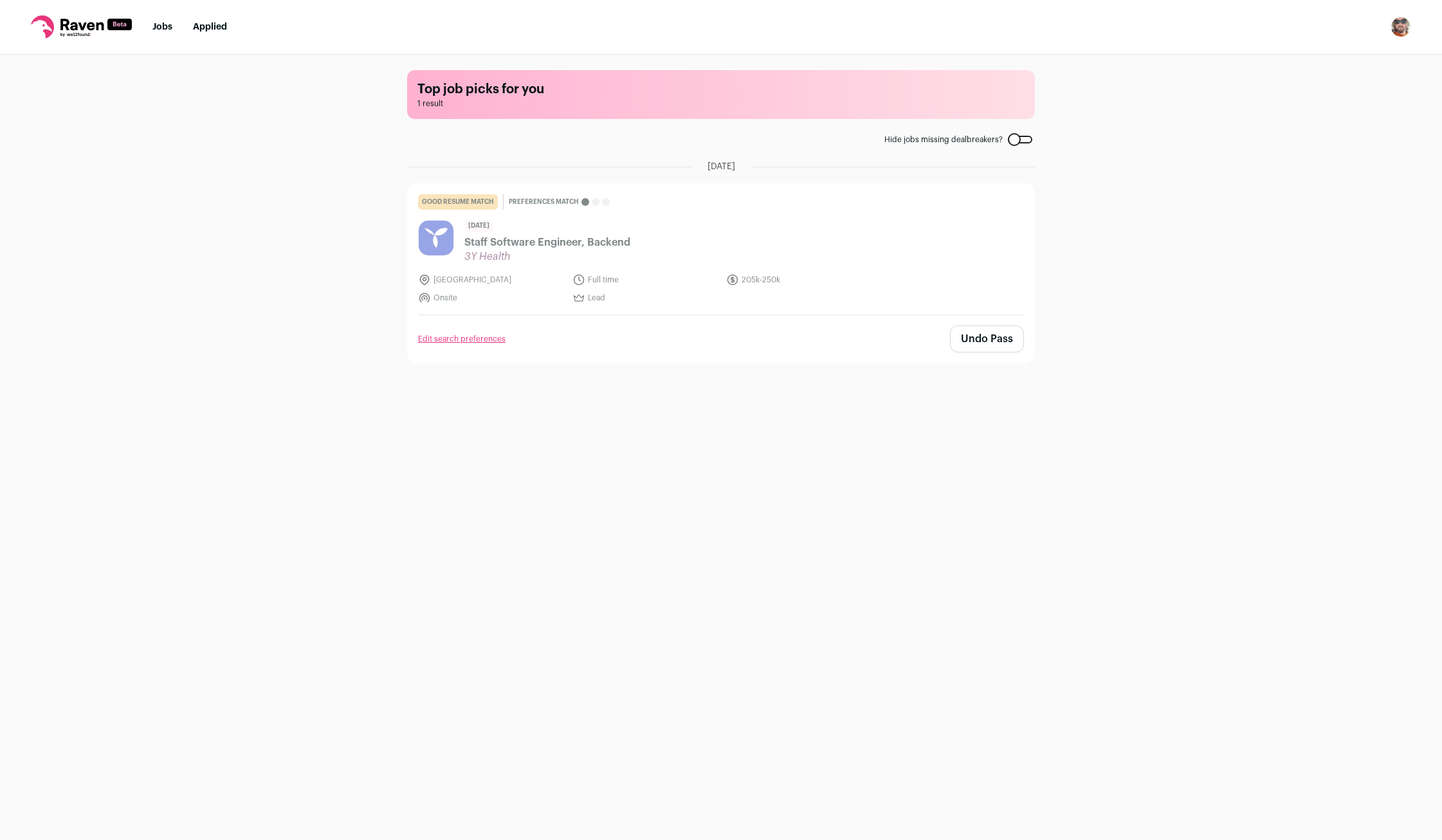
click at [460, 341] on link "Edit search preferences" at bounding box center [462, 339] width 88 height 11
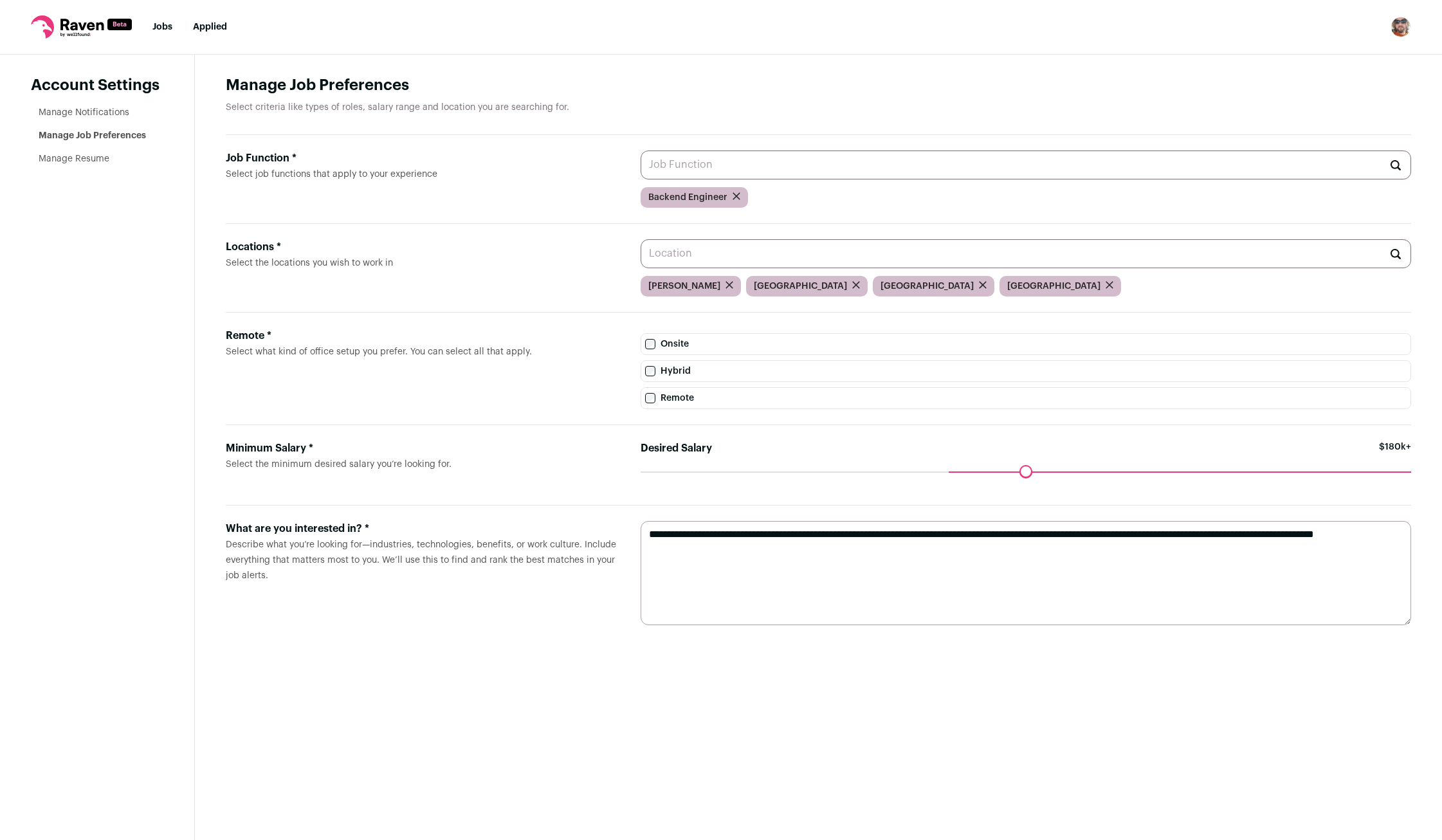
click at [158, 31] on link "Jobs" at bounding box center [162, 27] width 20 height 9
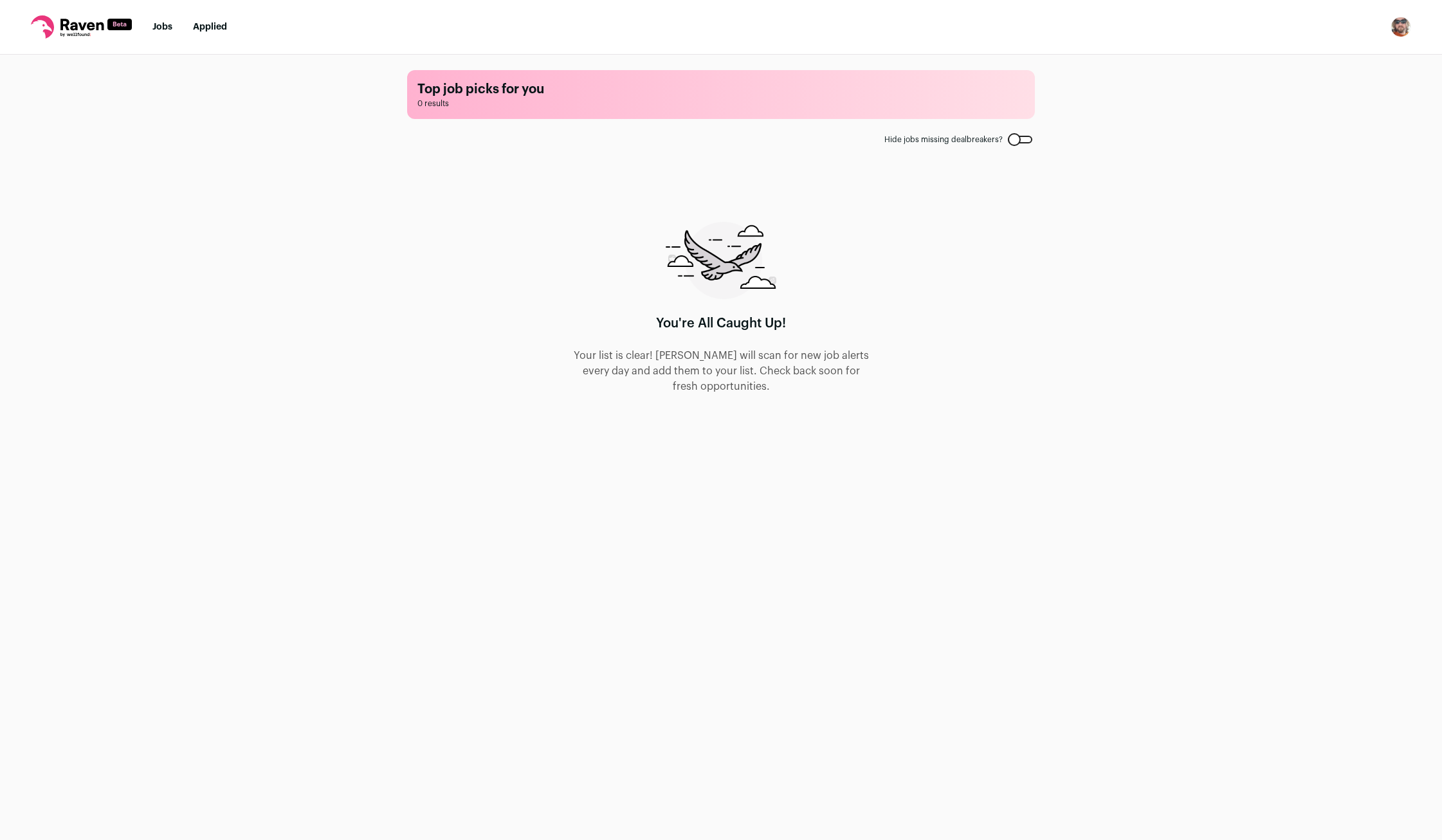
click at [202, 26] on link "Applied" at bounding box center [210, 27] width 34 height 9
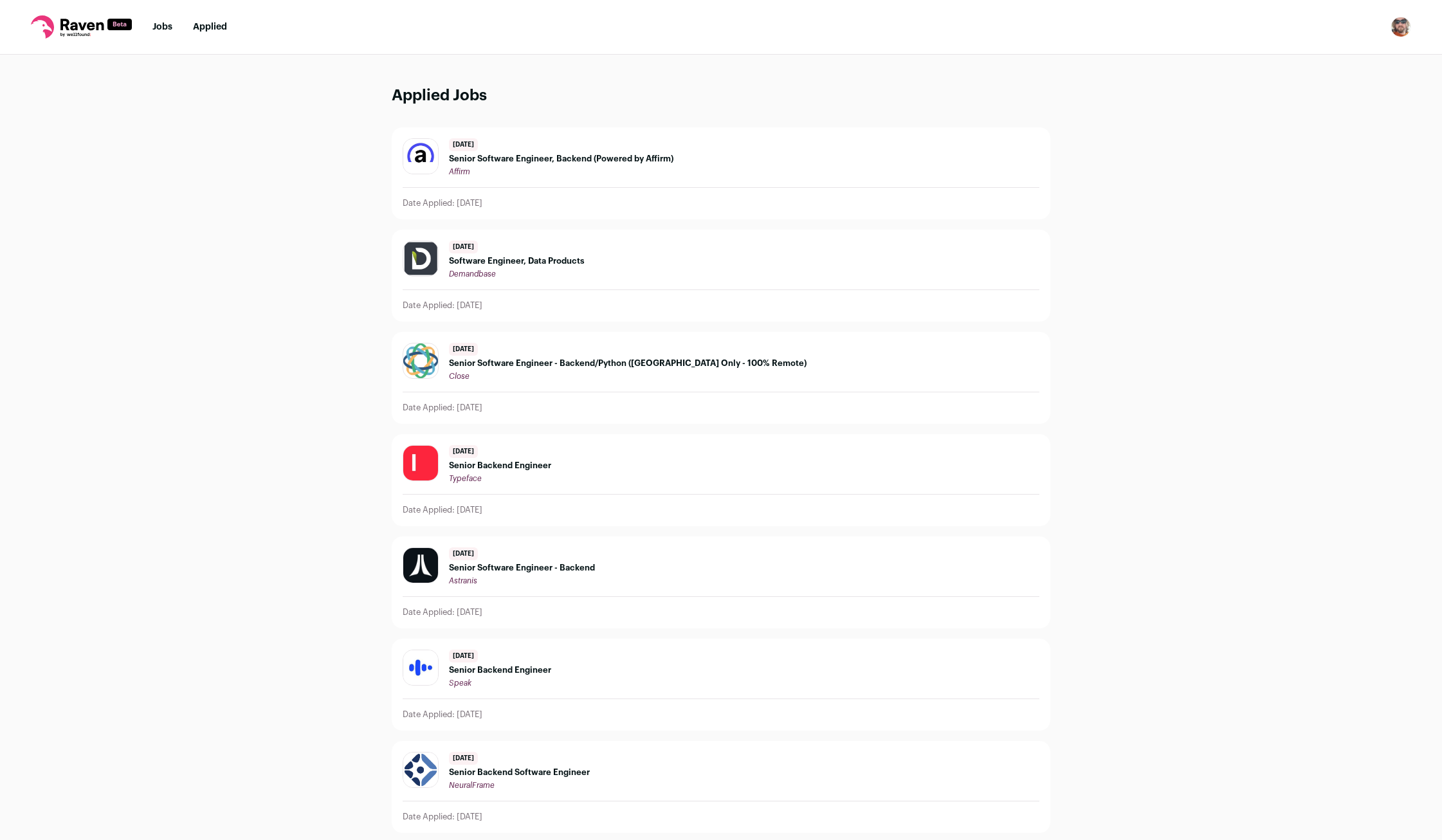
click at [156, 28] on link "Jobs" at bounding box center [162, 27] width 20 height 9
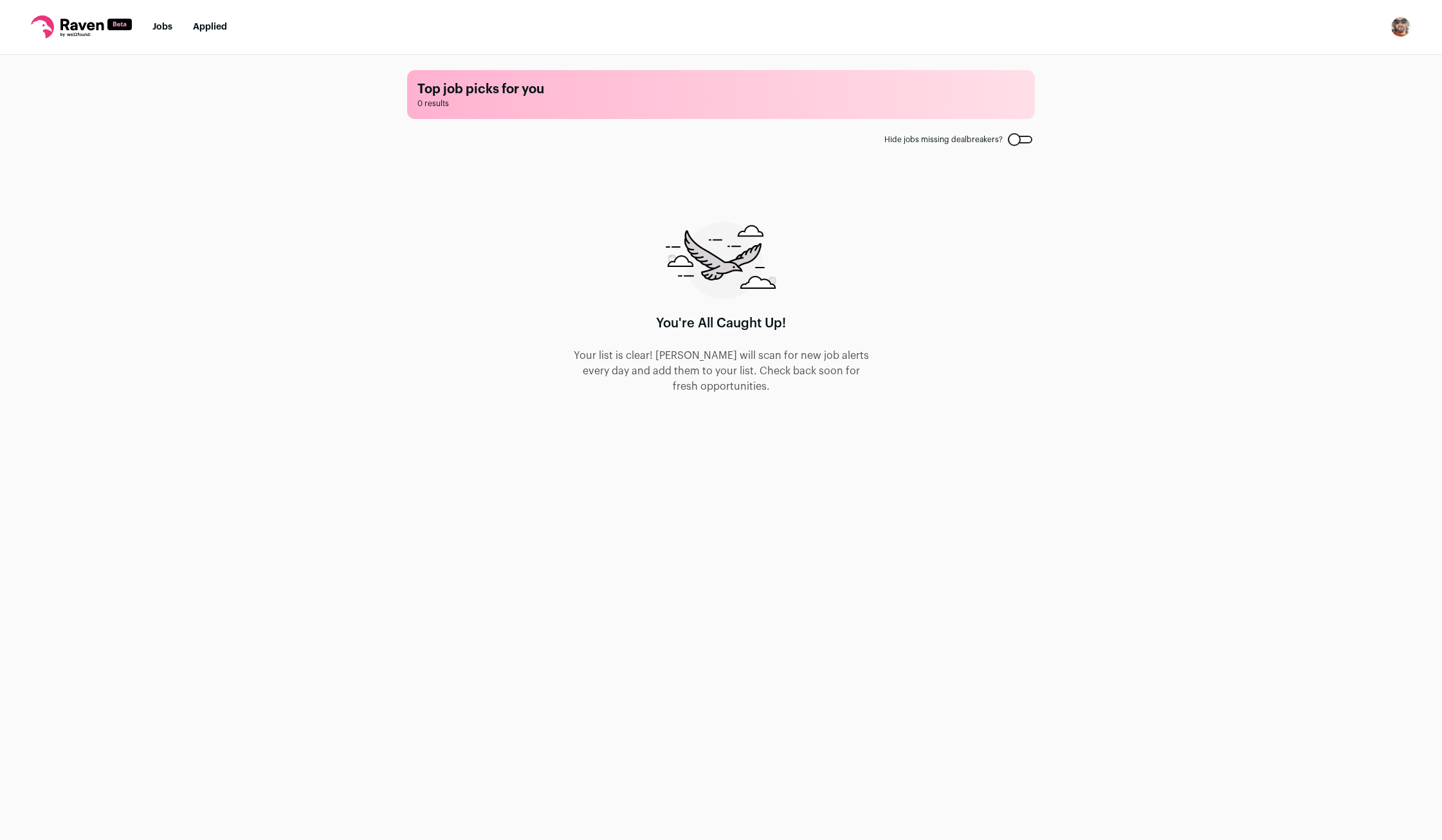
click at [88, 30] on icon at bounding box center [81, 27] width 101 height 23
